Goal: Information Seeking & Learning: Learn about a topic

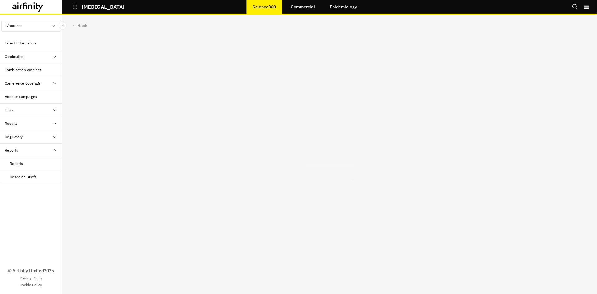
click at [299, 5] on link "Commercial" at bounding box center [302, 6] width 36 height 15
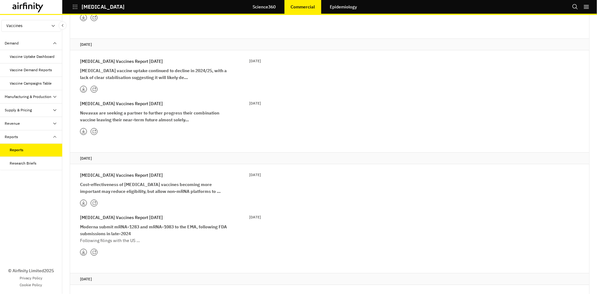
scroll to position [458, 0]
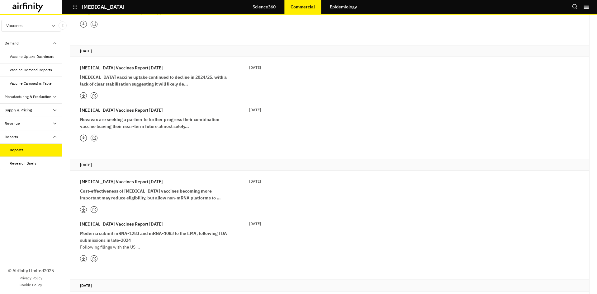
click at [96, 209] on icon at bounding box center [94, 210] width 4 height 4
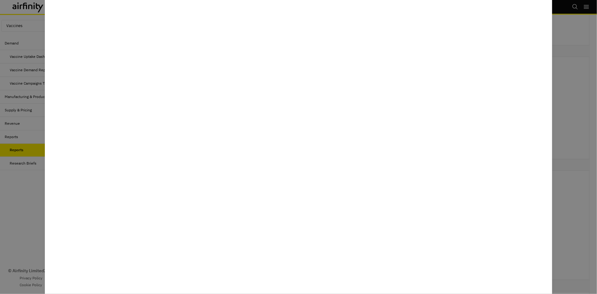
click at [21, 204] on div at bounding box center [298, 147] width 597 height 294
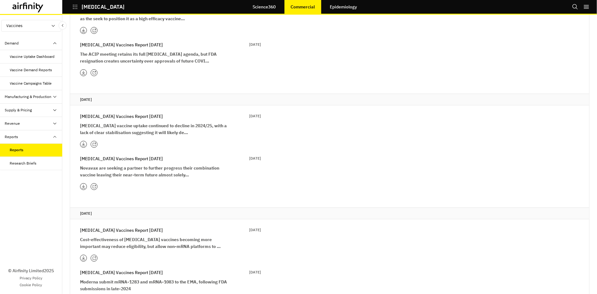
scroll to position [314, 0]
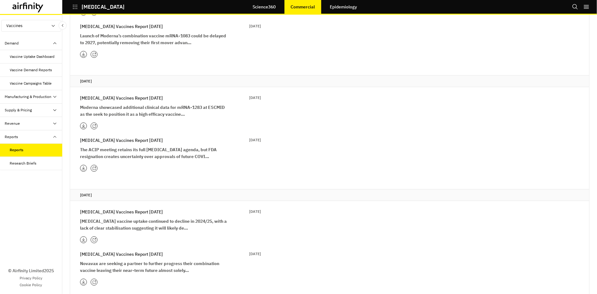
click at [93, 237] on div at bounding box center [94, 240] width 7 height 7
